Goal: Information Seeking & Learning: Learn about a topic

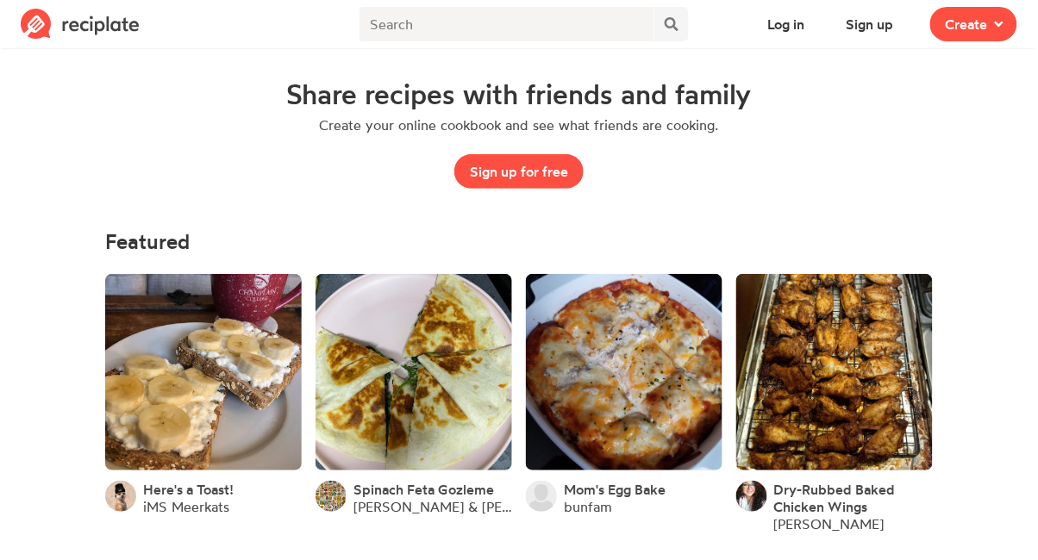
scroll to position [35, 0]
click at [572, 386] on link at bounding box center [624, 372] width 197 height 197
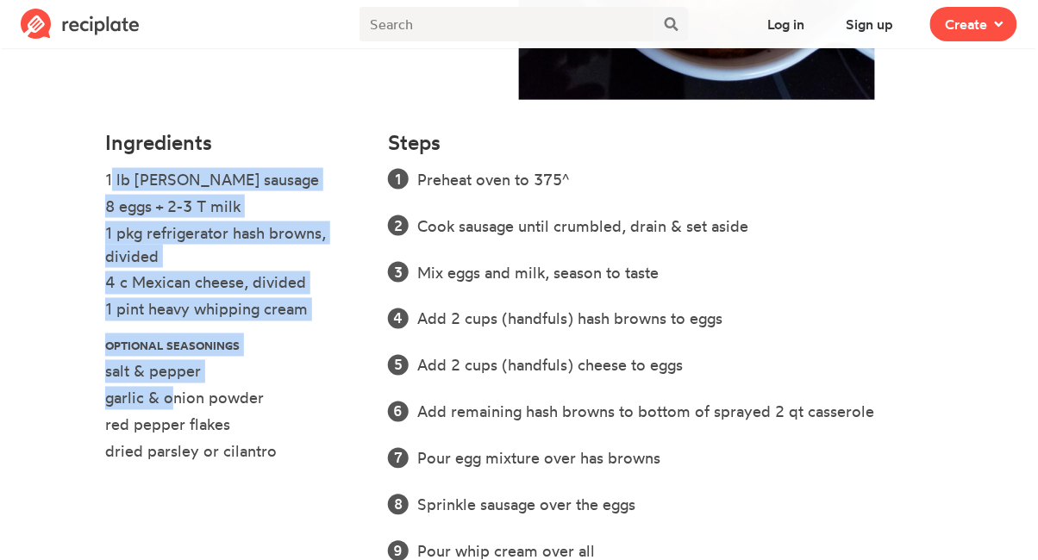
scroll to position [470, 0]
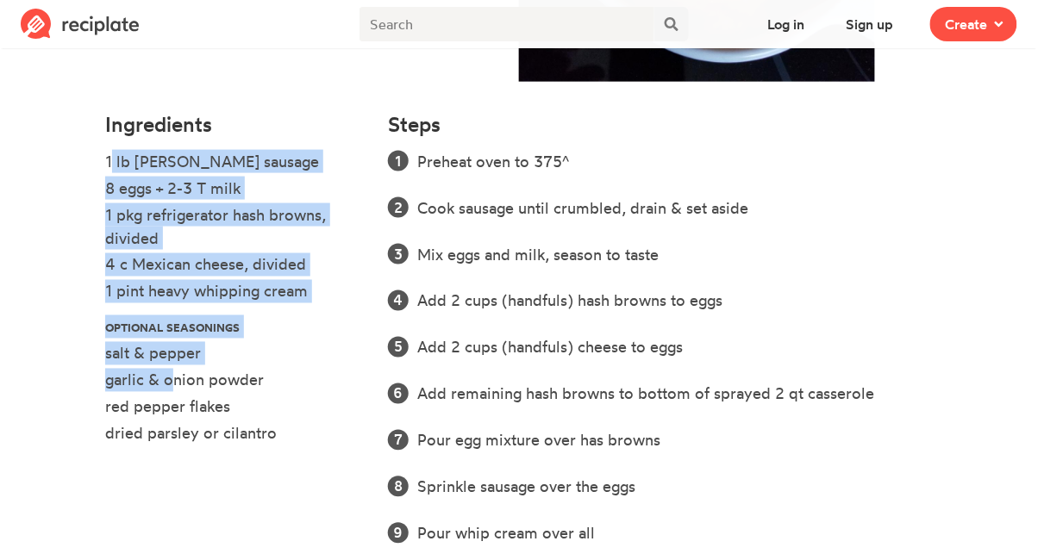
copy ul "1 lb Jimmy Dean sausage 8 eggs + 2-3 T milk 1 pkg refrigerator hash browns, div…"
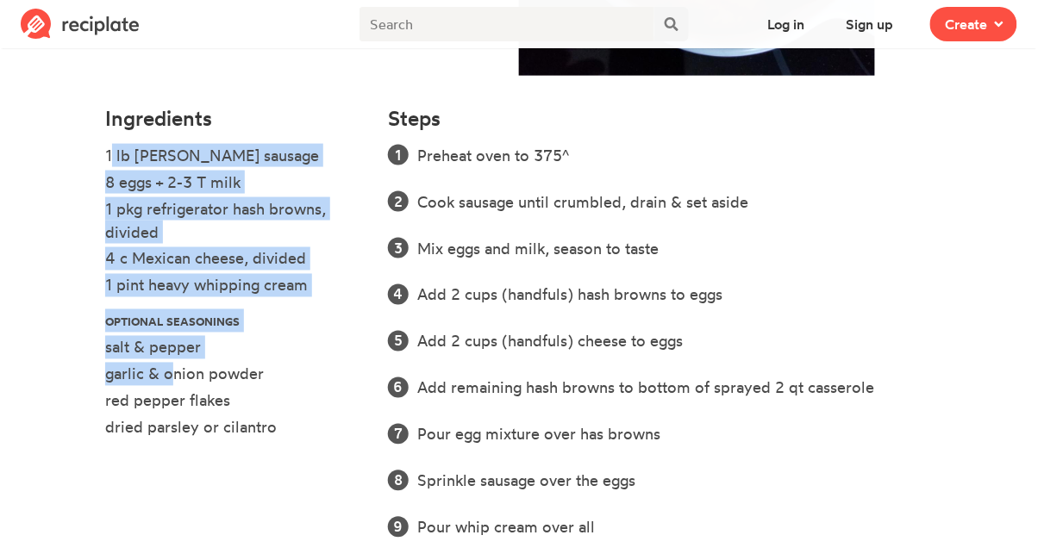
scroll to position [541, 0]
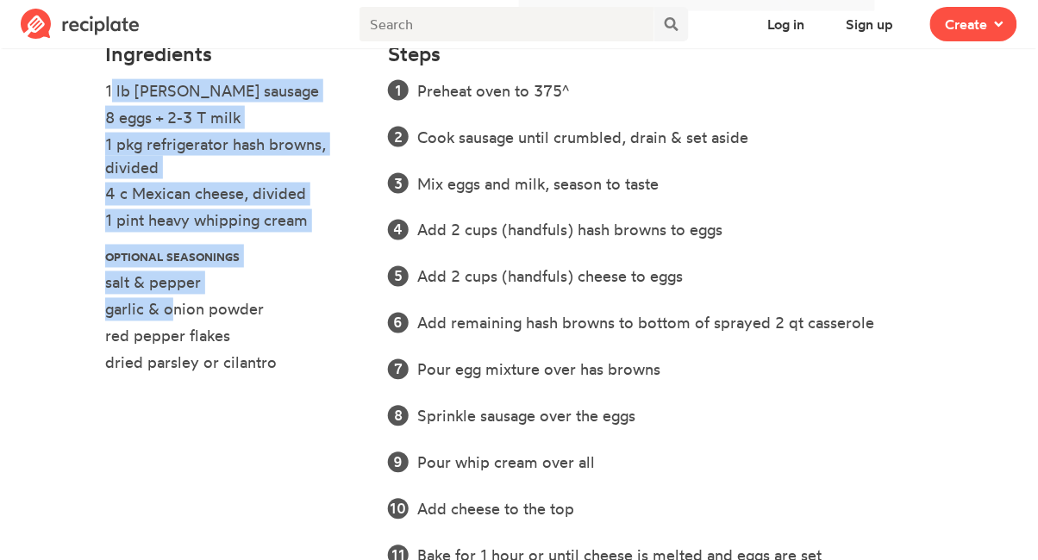
copy ol "Preheat oven to 375^ Cook sausage until crumbled, drain & set aside Mix eggs an…"
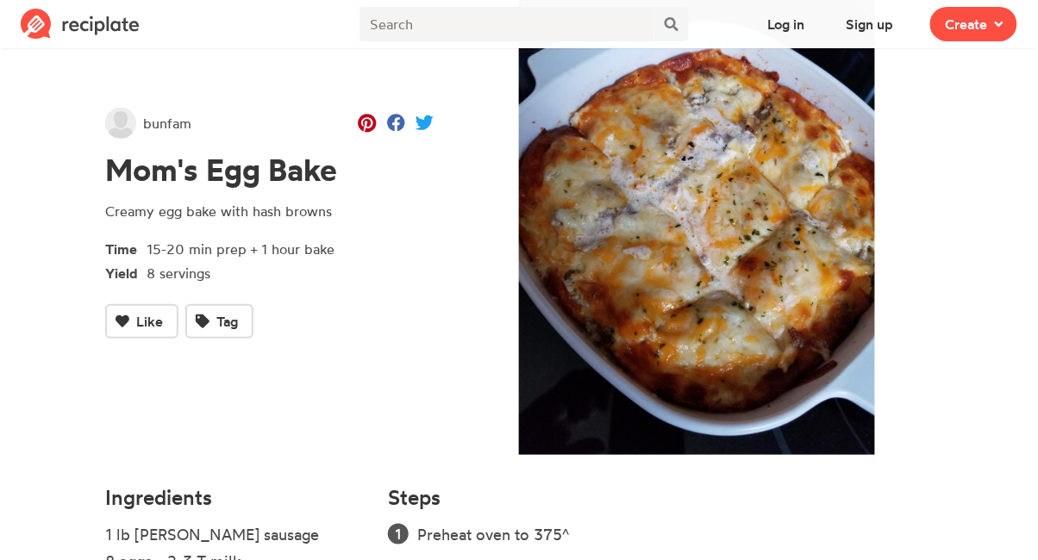
scroll to position [0, 0]
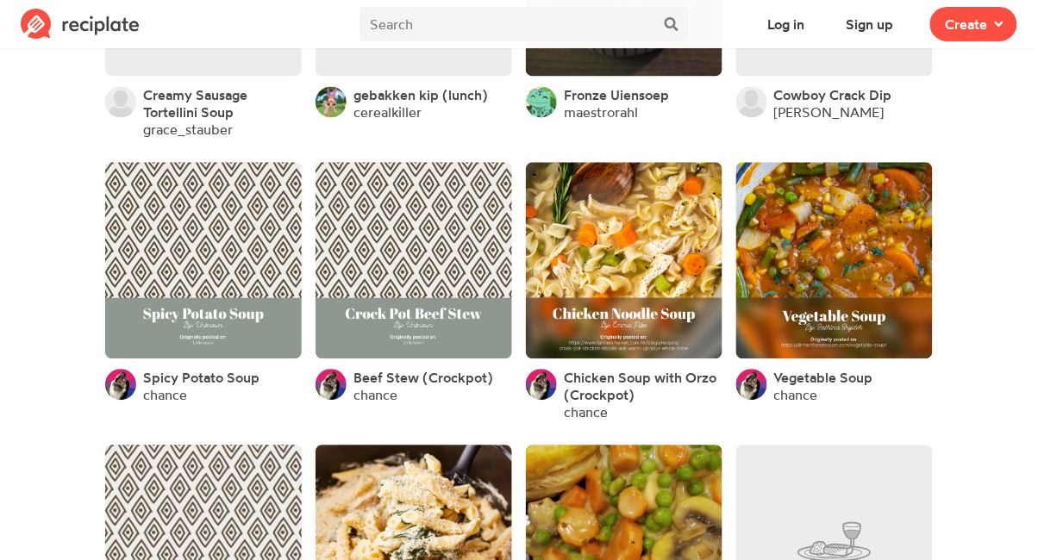
scroll to position [775, 0]
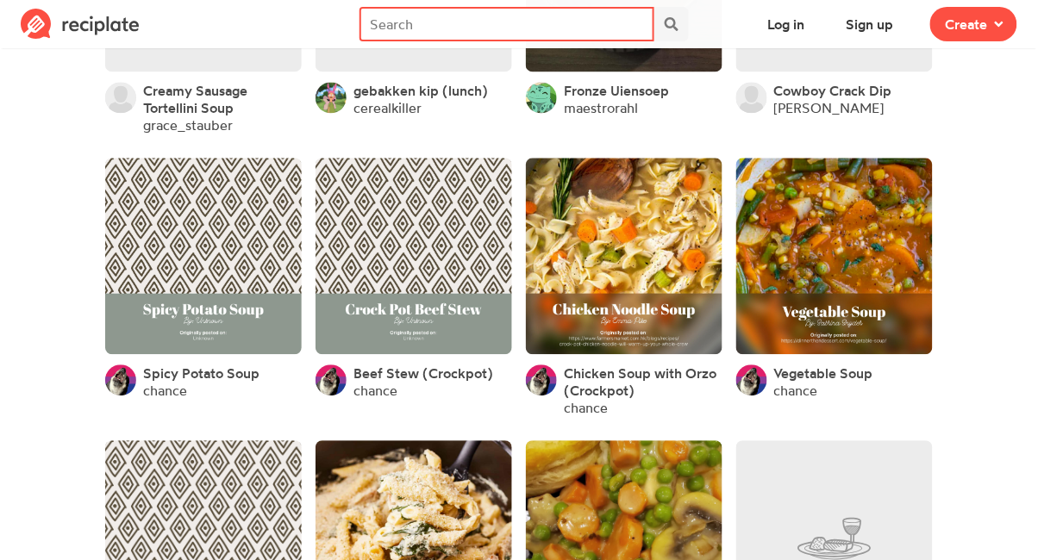
click at [402, 28] on input "text" at bounding box center [507, 24] width 294 height 34
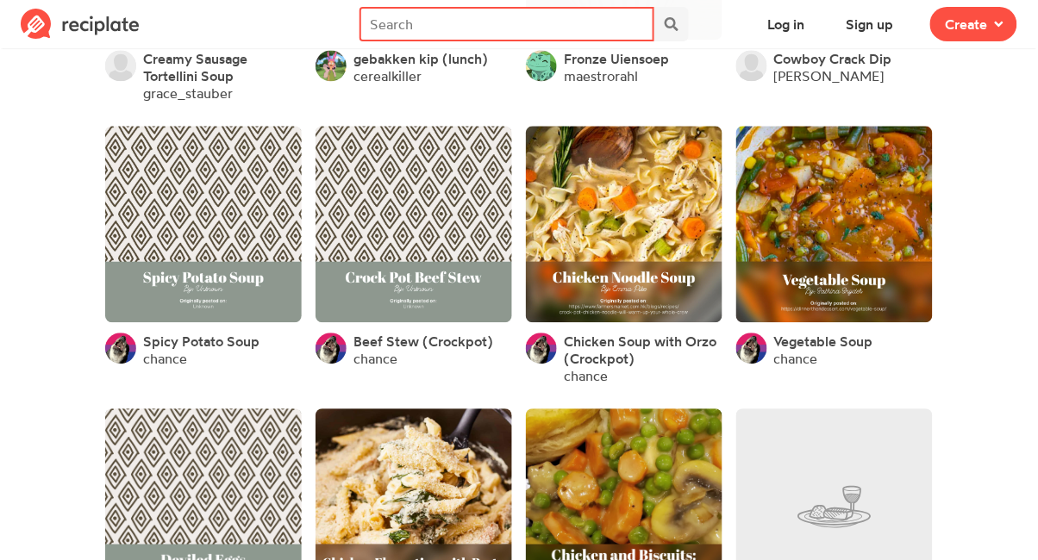
scroll to position [830, 0]
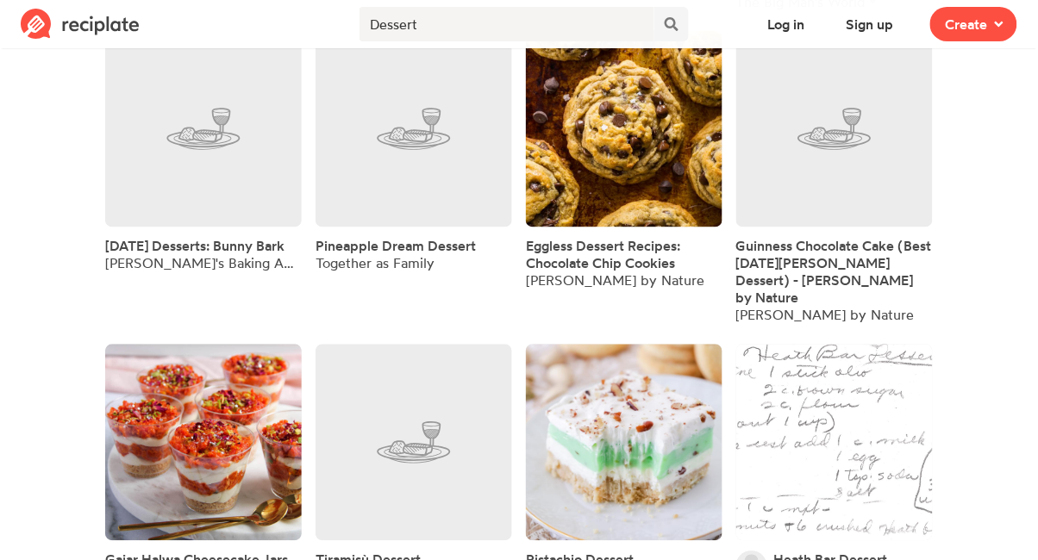
scroll to position [662, 0]
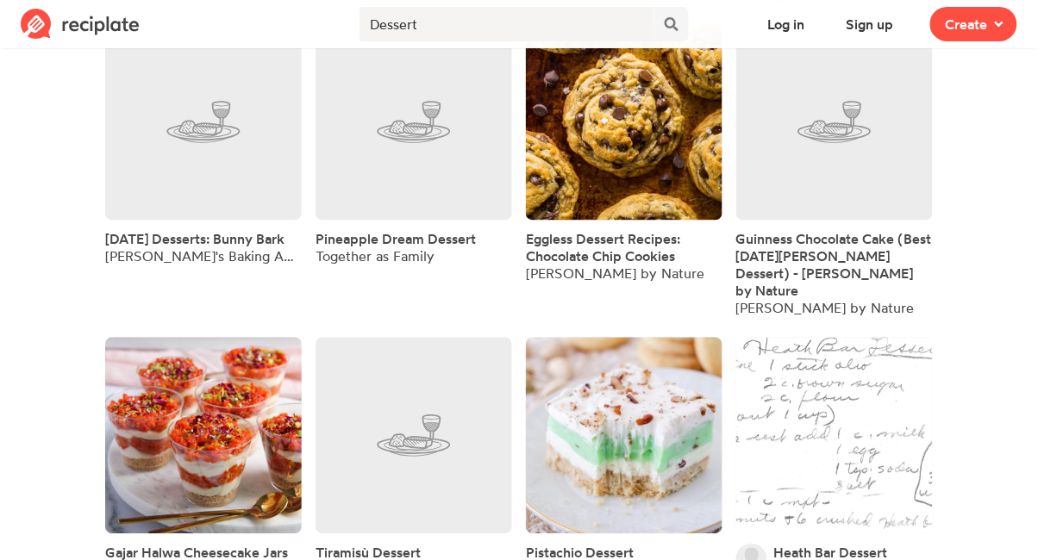
click at [640, 261] on span "Eggless Dessert Recipes: Chocolate Chip Cookies" at bounding box center [603, 248] width 154 height 34
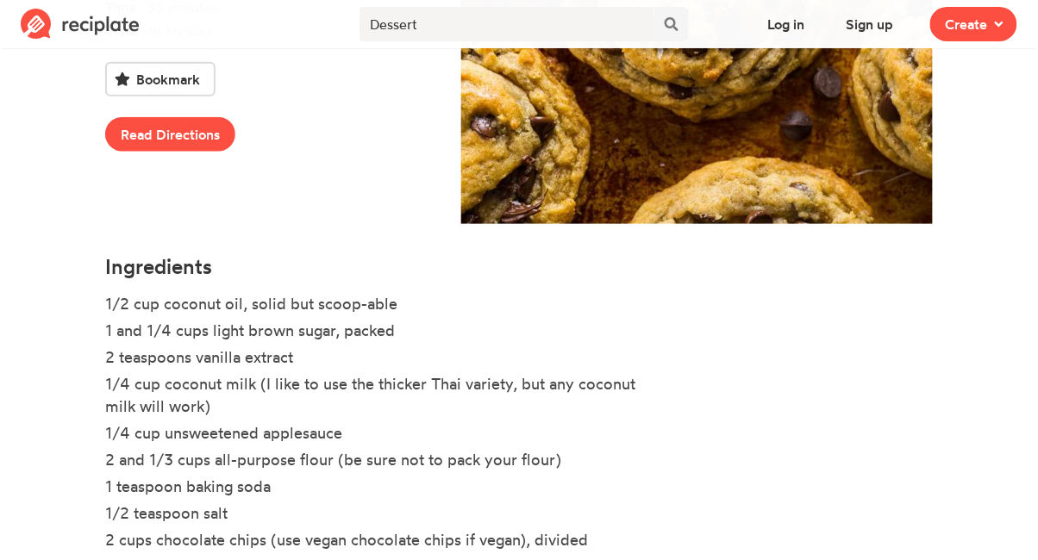
scroll to position [330, 0]
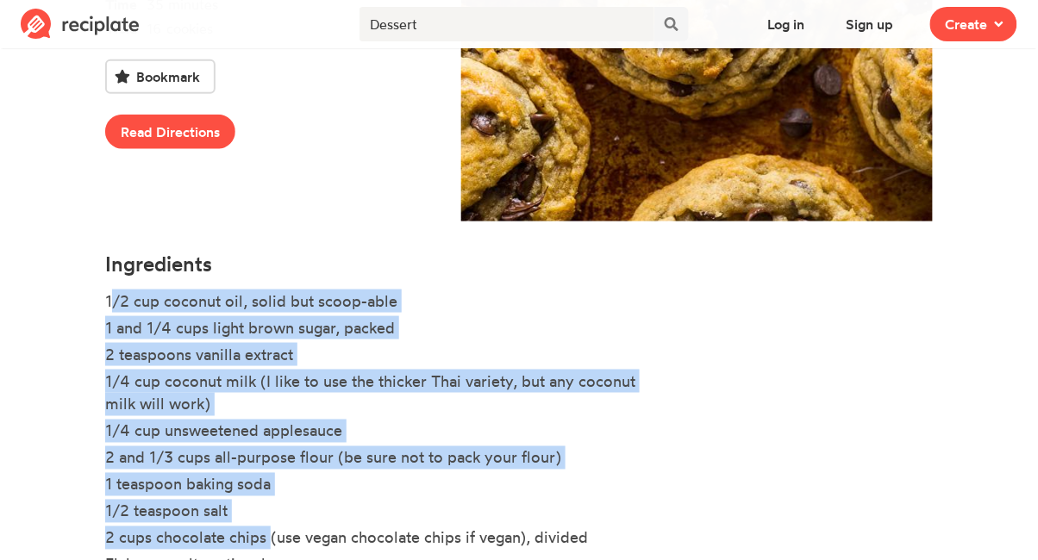
copy ul "1/2 cup coconut oil, solid but scoop-able 1 and 1/4 cups light brown sugar, pac…"
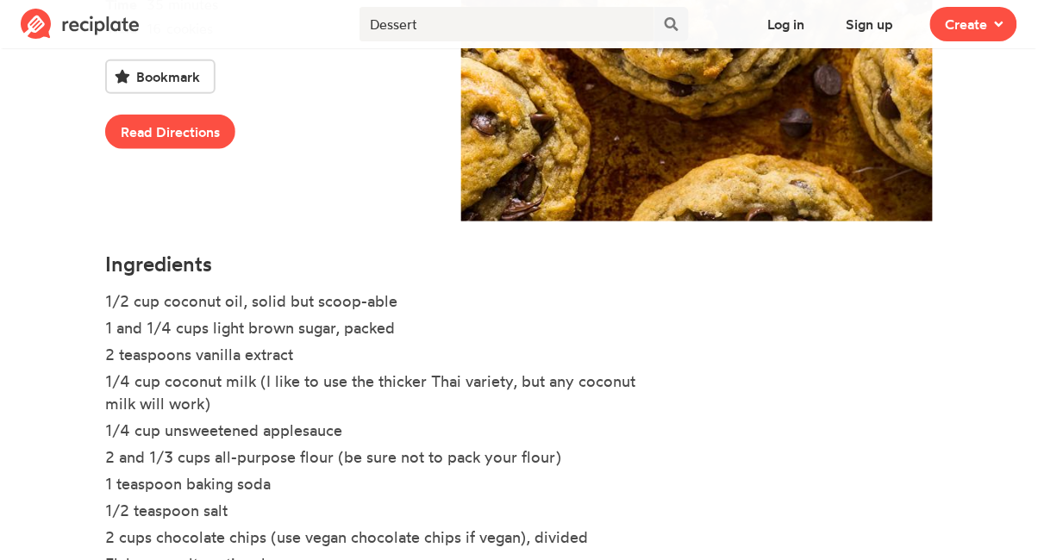
click at [209, 126] on link "Read Directions" at bounding box center [170, 132] width 130 height 34
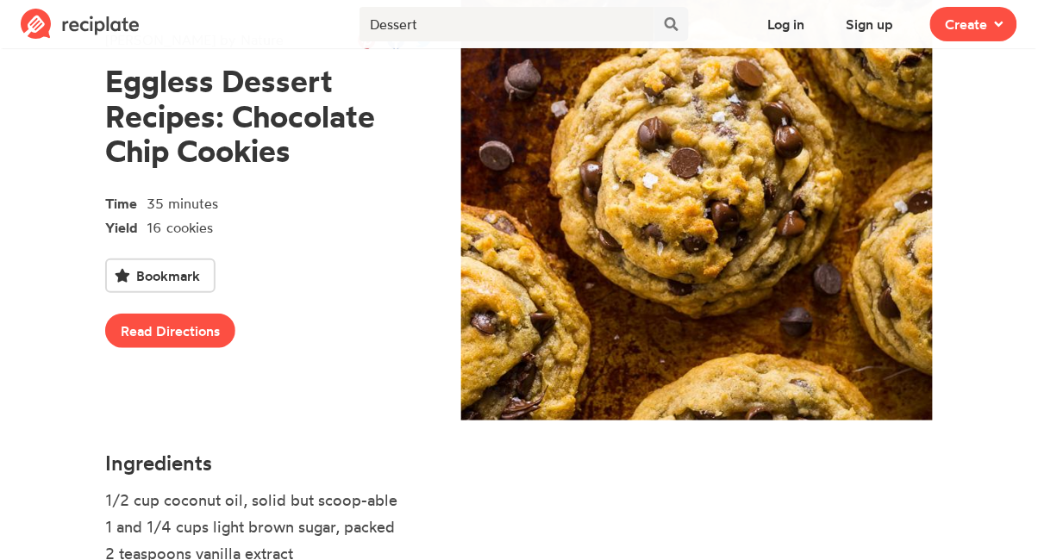
scroll to position [0, 0]
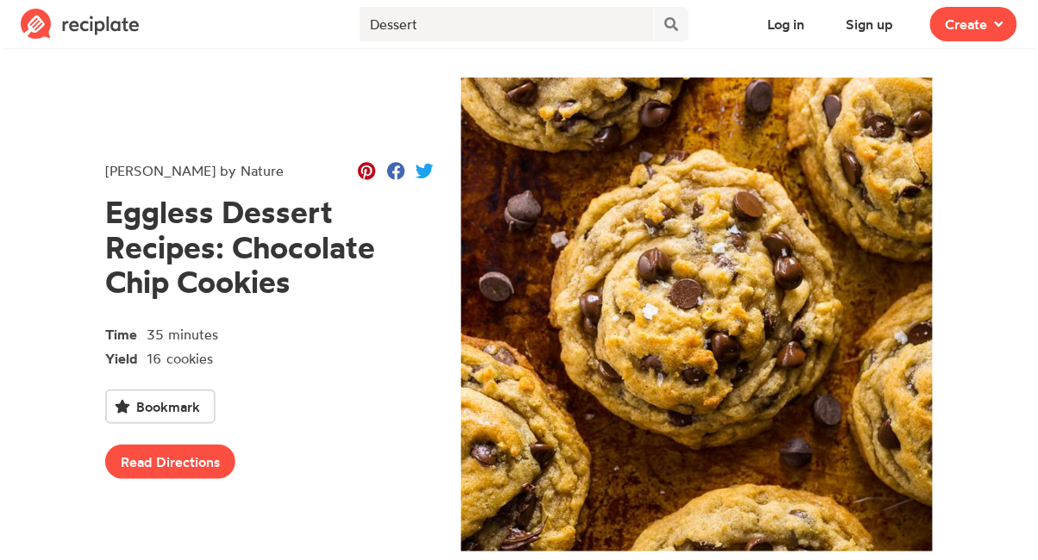
click at [685, 19] on button at bounding box center [671, 24] width 34 height 34
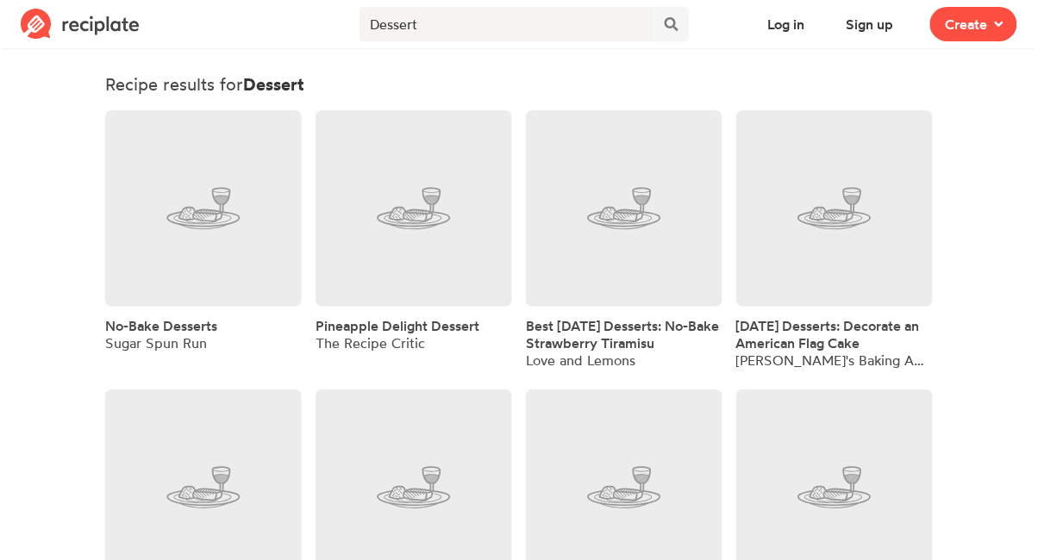
click at [667, 27] on icon at bounding box center [672, 24] width 14 height 14
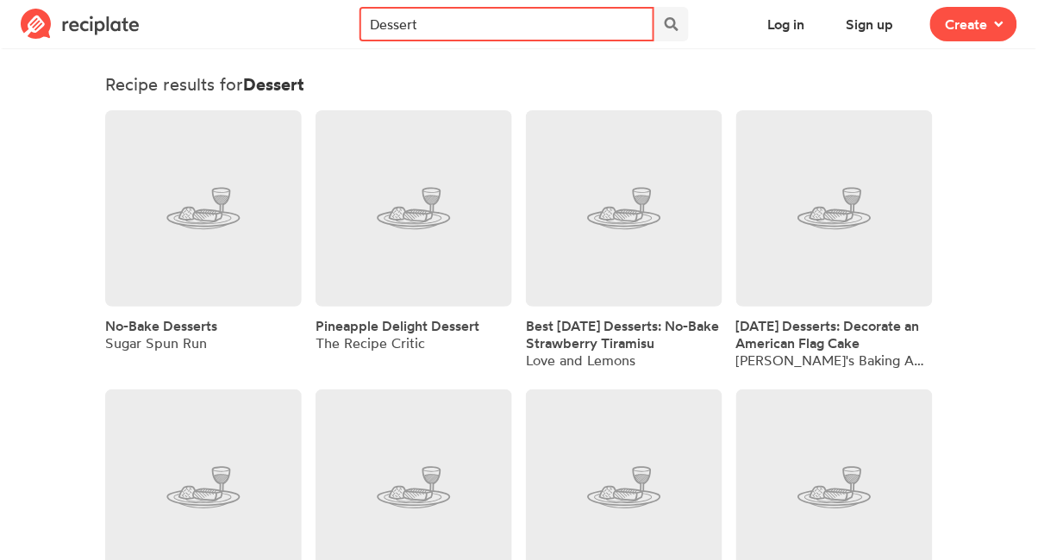
click at [604, 29] on input "Dessert" at bounding box center [507, 24] width 294 height 34
type input "D"
type input "Beef dinner"
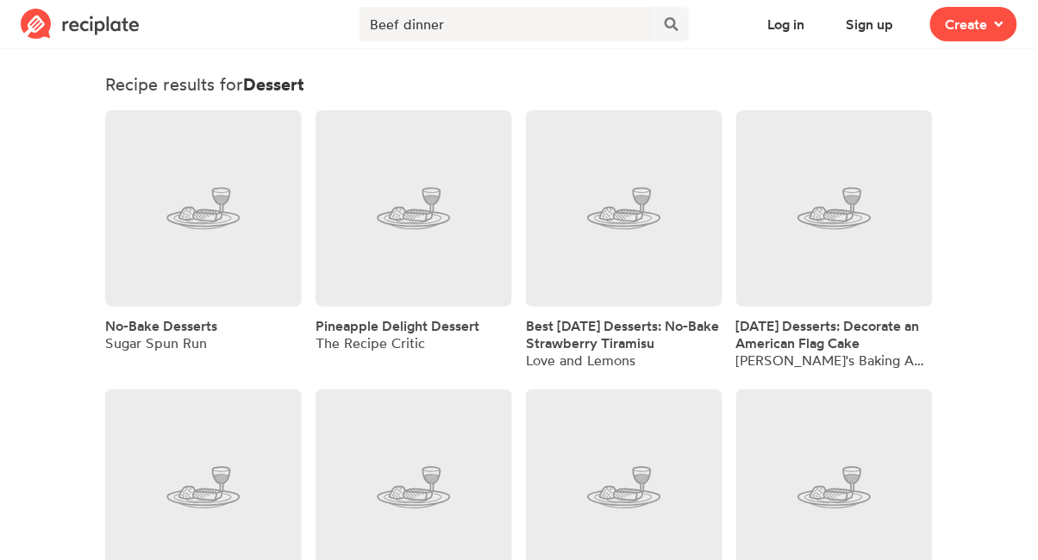
click at [683, 27] on button at bounding box center [671, 24] width 34 height 34
